Goal: Task Accomplishment & Management: Manage account settings

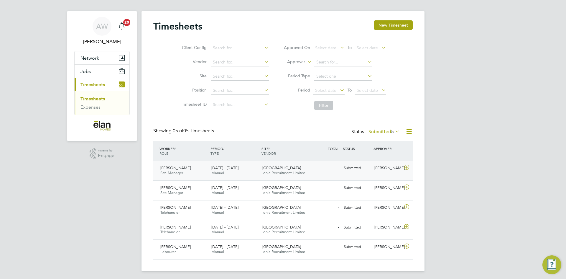
scroll to position [7, 0]
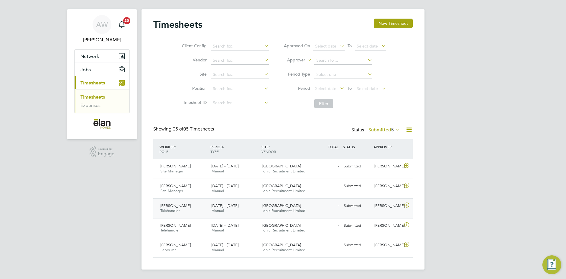
click at [407, 203] on icon at bounding box center [406, 205] width 7 height 5
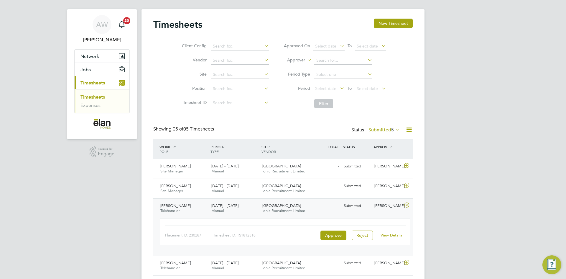
click at [384, 232] on link "View Details" at bounding box center [392, 234] width 22 height 5
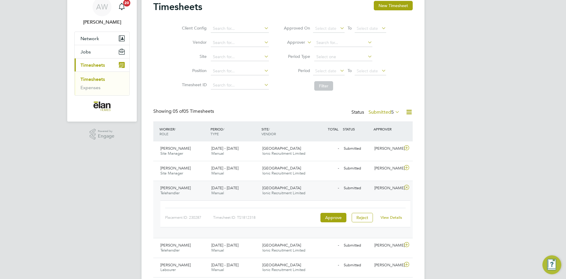
scroll to position [45, 0]
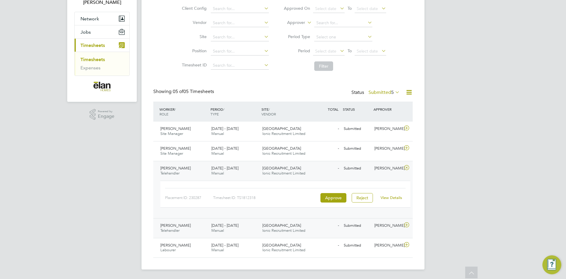
click at [407, 225] on icon at bounding box center [406, 224] width 7 height 5
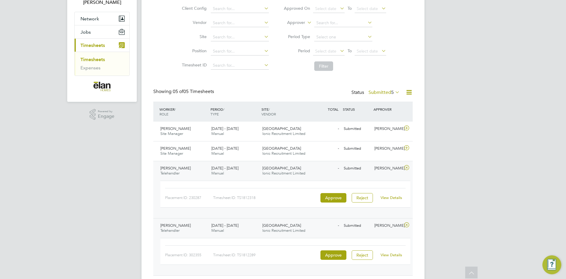
click at [390, 254] on link "View Details" at bounding box center [392, 254] width 22 height 5
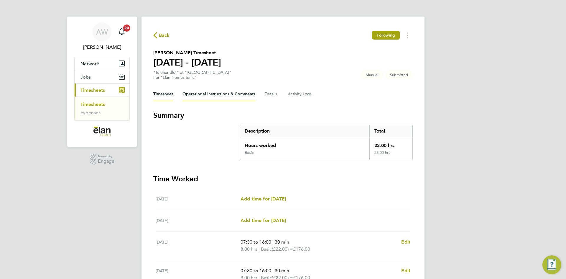
click at [201, 88] on Comments-tab "Operational Instructions & Comments" at bounding box center [219, 94] width 73 height 14
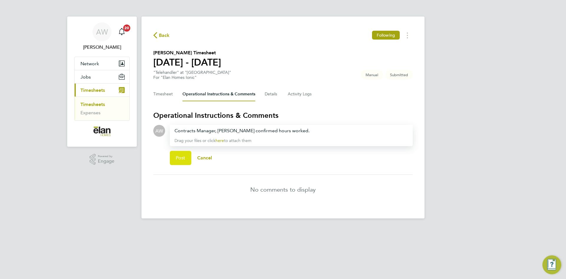
click at [183, 157] on span "Post" at bounding box center [181, 158] width 10 height 6
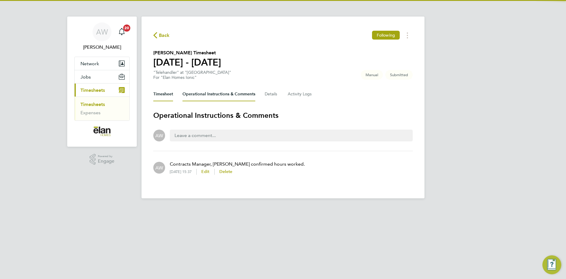
click at [164, 96] on button "Timesheet" at bounding box center [163, 94] width 20 height 14
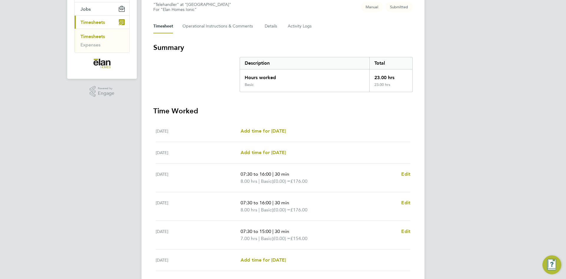
scroll to position [133, 0]
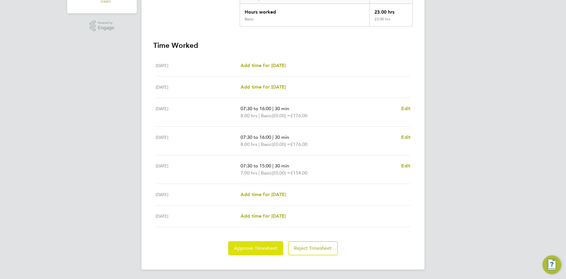
click at [258, 245] on span "Approve Timesheet" at bounding box center [255, 248] width 43 height 6
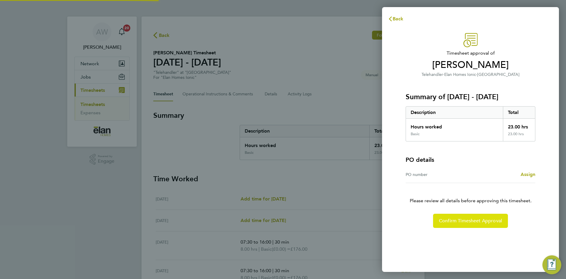
click at [465, 221] on span "Confirm Timesheet Approval" at bounding box center [470, 221] width 63 height 6
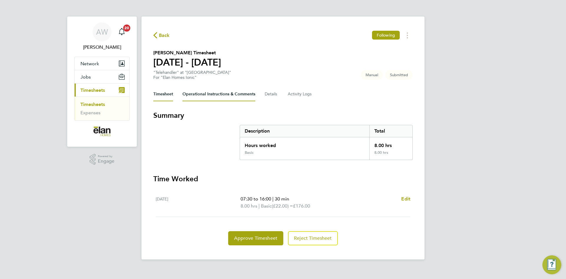
click at [199, 93] on Comments-tab "Operational Instructions & Comments" at bounding box center [219, 94] width 73 height 14
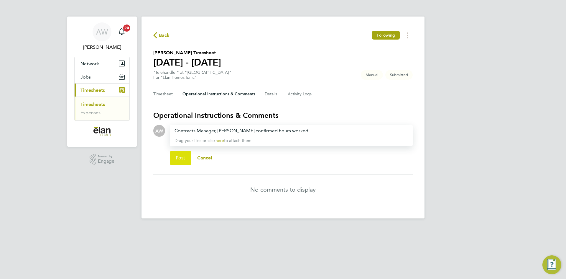
click at [180, 164] on button "Post" at bounding box center [181, 158] width 22 height 14
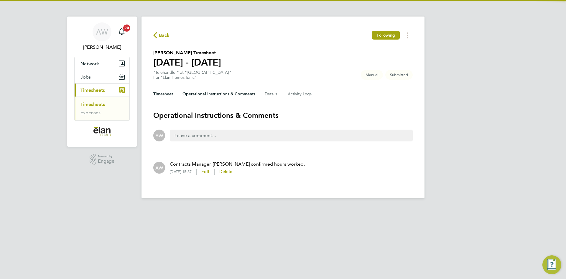
click at [165, 94] on button "Timesheet" at bounding box center [163, 94] width 20 height 14
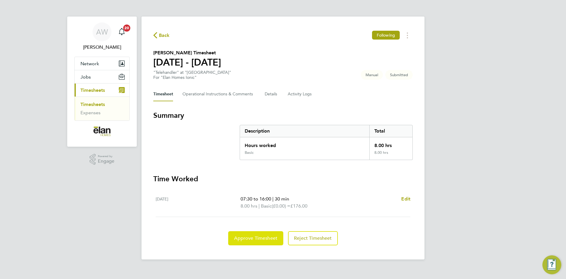
click at [261, 240] on span "Approve Timesheet" at bounding box center [255, 238] width 43 height 6
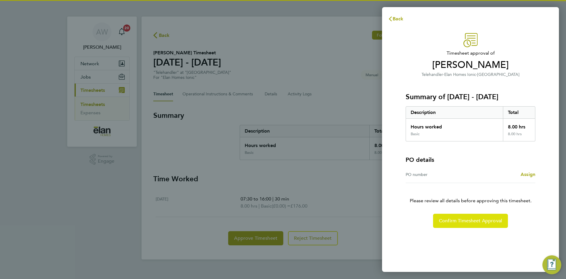
click at [460, 221] on span "Confirm Timesheet Approval" at bounding box center [470, 221] width 63 height 6
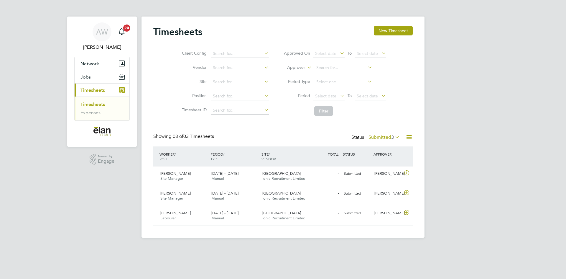
click at [391, 138] on span "3" at bounding box center [392, 137] width 3 height 6
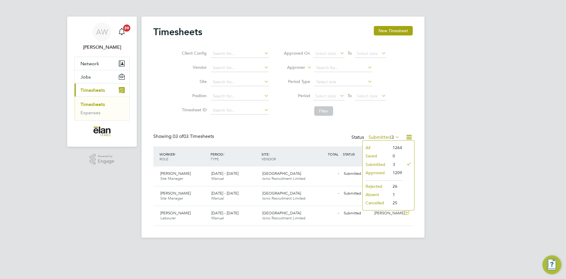
click at [386, 176] on li "Approved" at bounding box center [376, 172] width 27 height 8
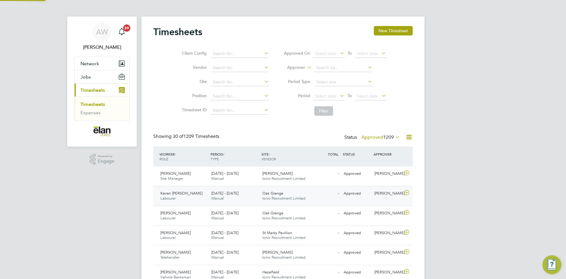
scroll to position [15, 51]
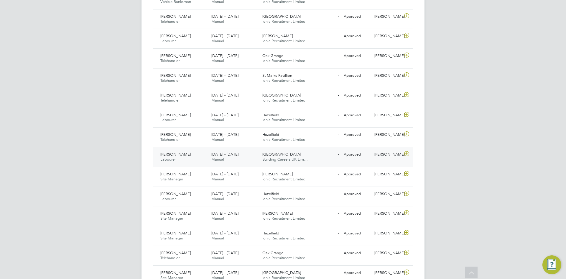
click at [274, 153] on span "Balmoral Gardens" at bounding box center [282, 154] width 39 height 5
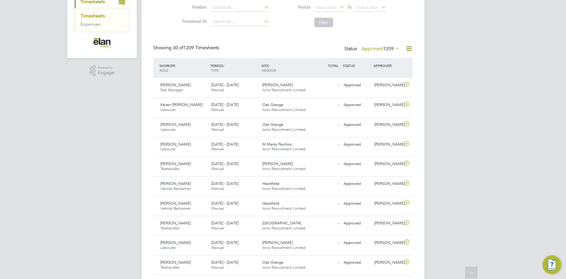
click at [378, 52] on div "Status Approved 1209" at bounding box center [373, 49] width 57 height 8
click at [378, 50] on label "Approved 1209" at bounding box center [381, 49] width 38 height 6
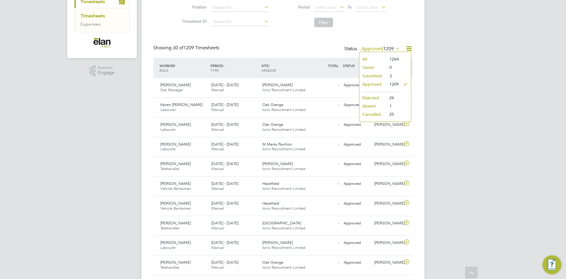
click at [379, 76] on li "Submitted" at bounding box center [373, 76] width 27 height 8
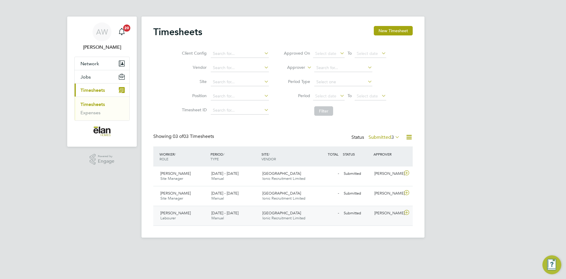
click at [405, 212] on icon at bounding box center [406, 212] width 7 height 5
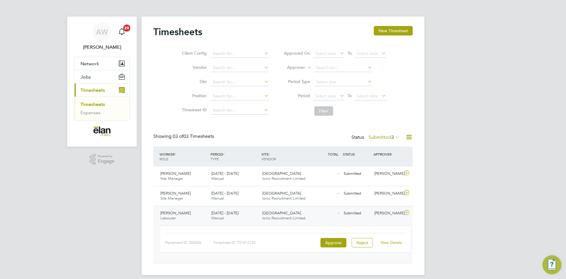
click at [389, 242] on link "View Details" at bounding box center [392, 242] width 22 height 5
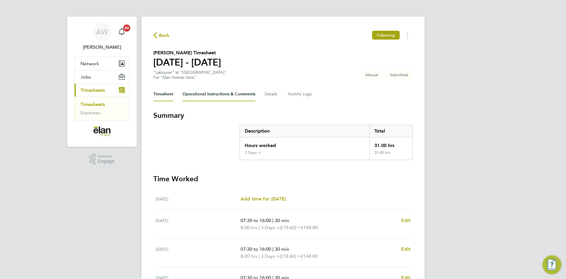
click at [221, 87] on Comments-tab "Operational Instructions & Comments" at bounding box center [219, 94] width 73 height 14
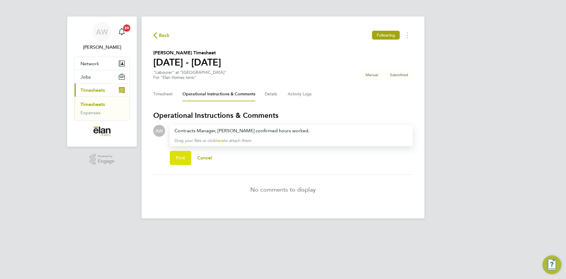
click at [181, 159] on span "Post" at bounding box center [181, 158] width 10 height 6
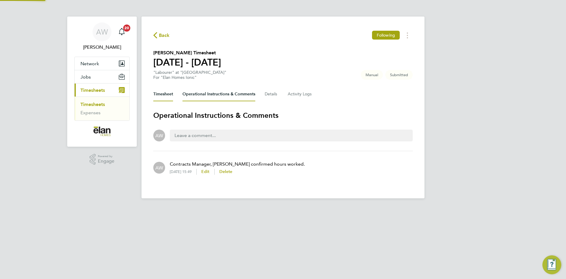
click at [169, 98] on button "Timesheet" at bounding box center [163, 94] width 20 height 14
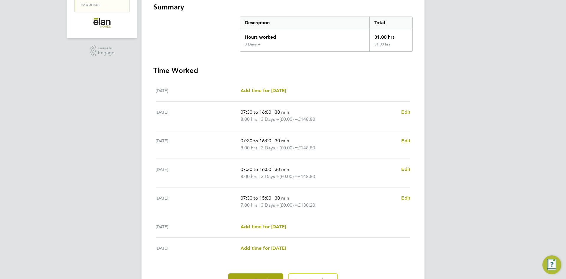
scroll to position [140, 0]
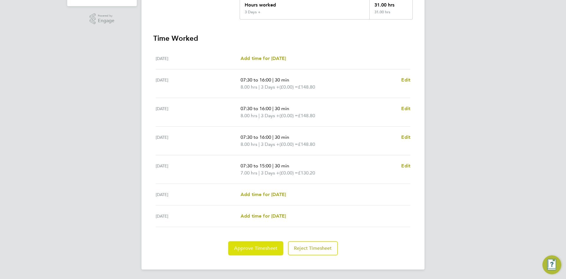
click at [257, 245] on span "Approve Timesheet" at bounding box center [255, 248] width 43 height 6
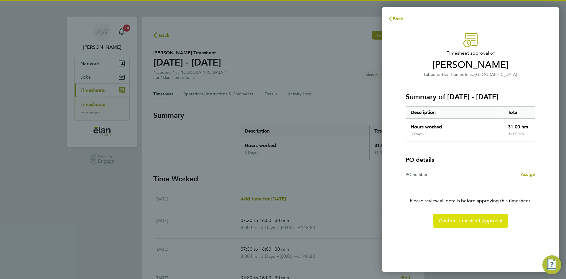
click at [453, 215] on button "Confirm Timesheet Approval" at bounding box center [470, 221] width 75 height 14
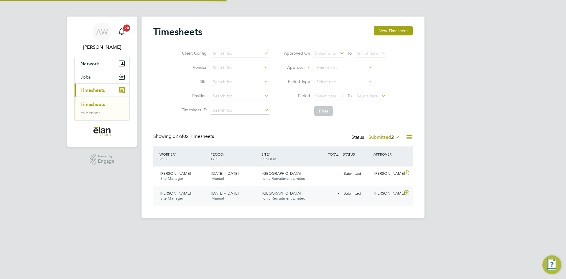
scroll to position [15, 51]
click at [405, 193] on icon at bounding box center [406, 192] width 7 height 5
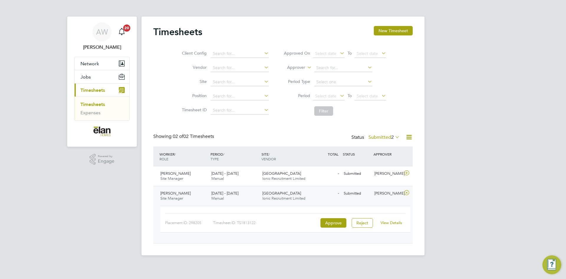
click at [386, 223] on link "View Details" at bounding box center [392, 222] width 22 height 5
click at [412, 173] on div at bounding box center [408, 173] width 10 height 9
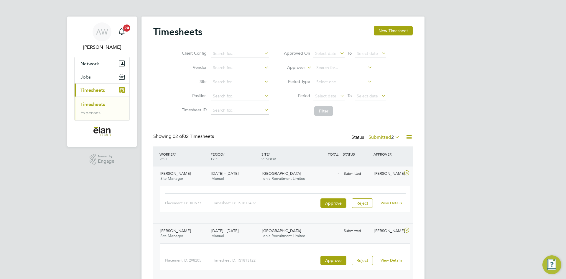
click at [389, 205] on link "View Details" at bounding box center [392, 202] width 22 height 5
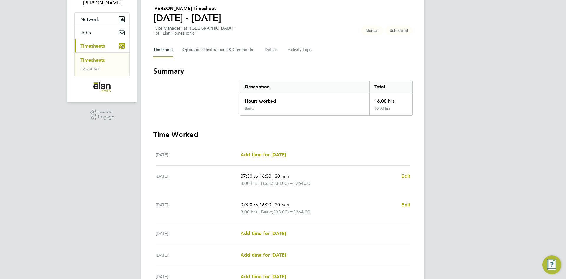
scroll to position [59, 0]
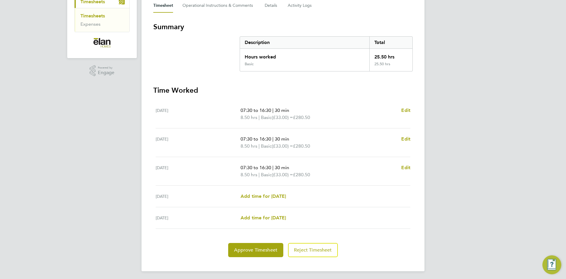
scroll to position [83, 0]
